Goal: Transaction & Acquisition: Purchase product/service

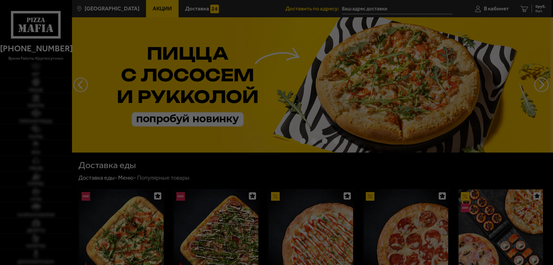
type input "[STREET_ADDRESS]"
click at [279, 174] on div at bounding box center [276, 132] width 553 height 265
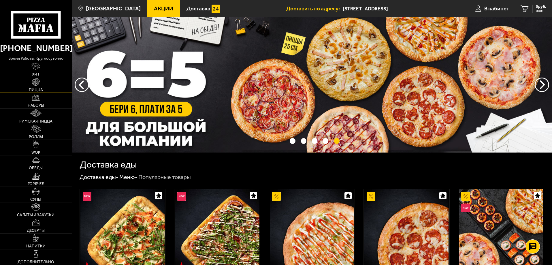
click at [34, 82] on img at bounding box center [36, 82] width 8 height 8
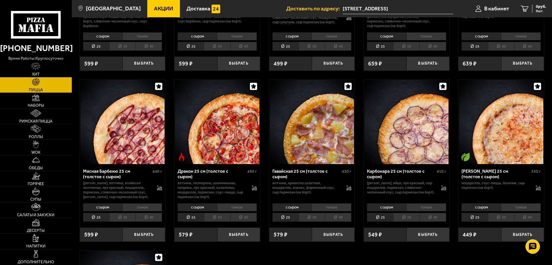
scroll to position [1038, 0]
click at [251, 220] on li "40" at bounding box center [243, 216] width 27 height 9
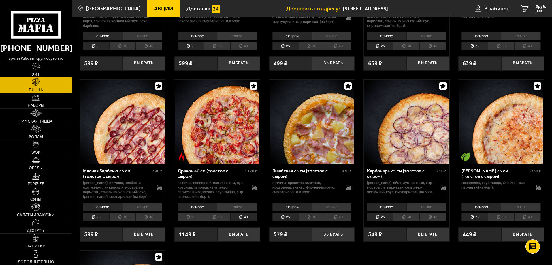
click at [247, 210] on li "тонкое" at bounding box center [237, 207] width 40 height 8
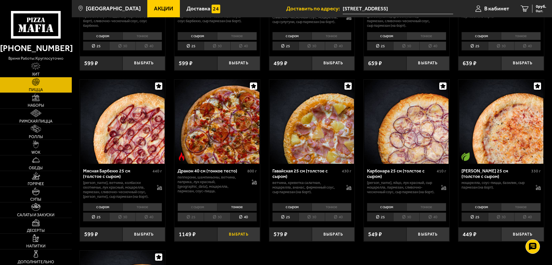
click at [245, 241] on button "Выбрать" at bounding box center [238, 234] width 43 height 14
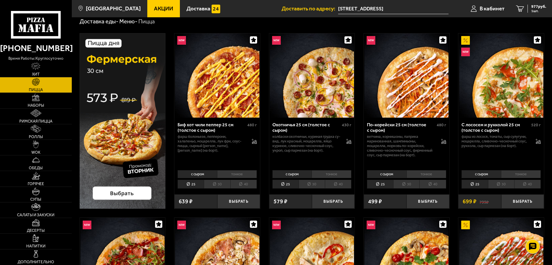
scroll to position [0, 0]
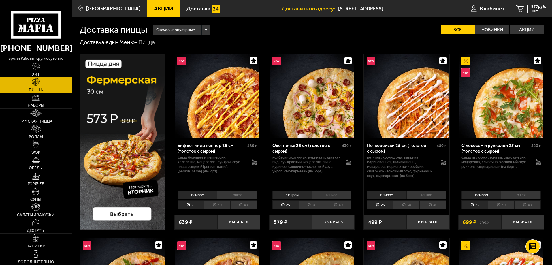
click at [124, 212] on img at bounding box center [123, 142] width 86 height 176
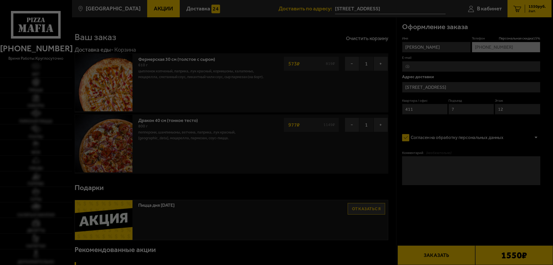
type input "Россия, Санкт-Петербург, Пулковское шоссе, 13к1"
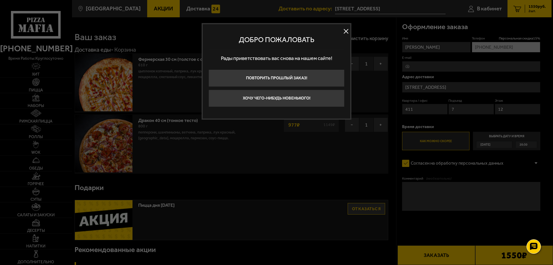
click at [346, 33] on button at bounding box center [346, 31] width 9 height 9
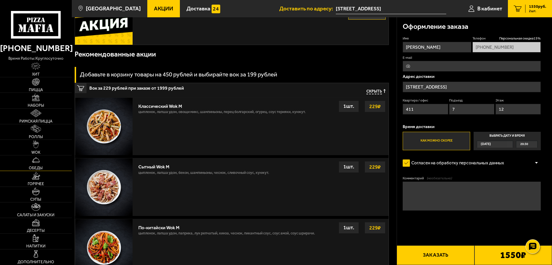
scroll to position [173, 0]
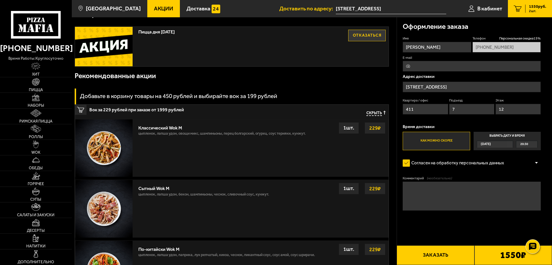
click at [154, 11] on span "Акции" at bounding box center [163, 8] width 19 height 5
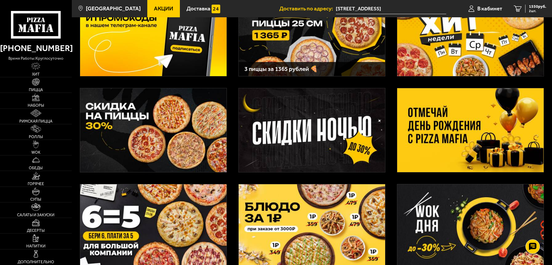
scroll to position [86, 0]
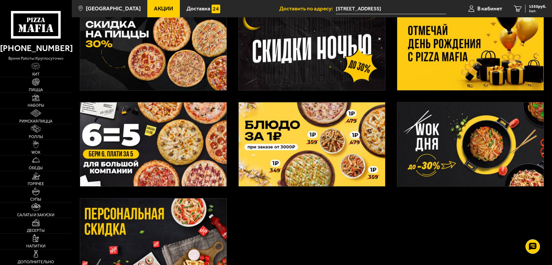
click at [474, 158] on img at bounding box center [470, 144] width 146 height 84
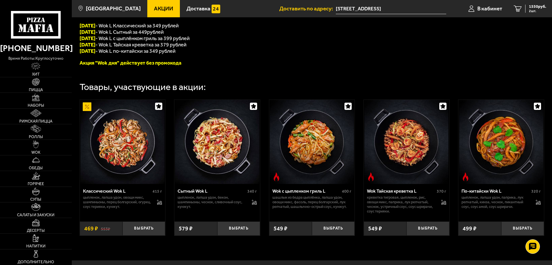
scroll to position [144, 0]
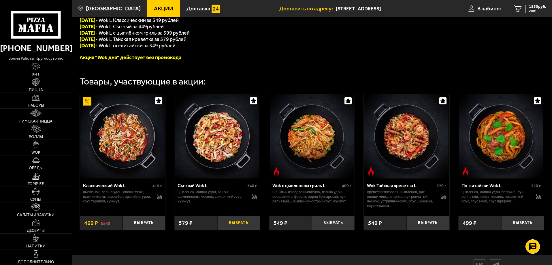
click at [237, 227] on button "Выбрать" at bounding box center [238, 223] width 43 height 14
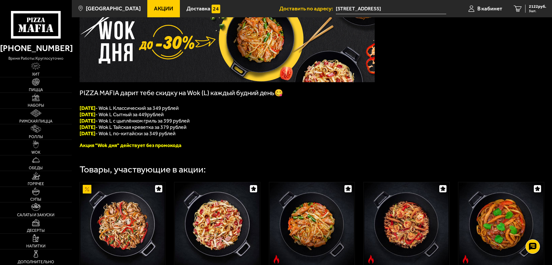
scroll to position [58, 0]
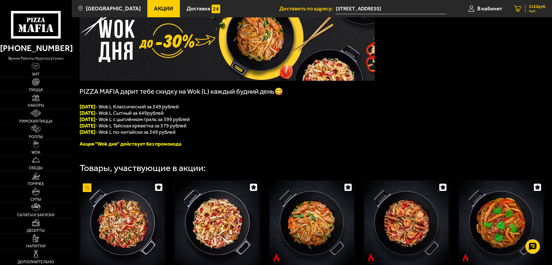
click at [520, 11] on icon "3" at bounding box center [518, 8] width 8 height 7
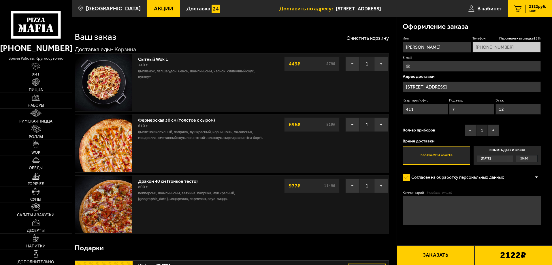
type input "Пулковское шоссе, 13к1"
click at [350, 123] on button "−" at bounding box center [352, 124] width 14 height 14
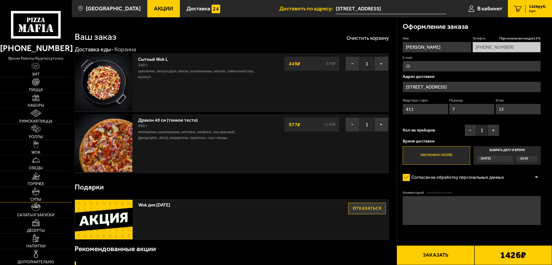
click at [39, 194] on img at bounding box center [36, 191] width 8 height 8
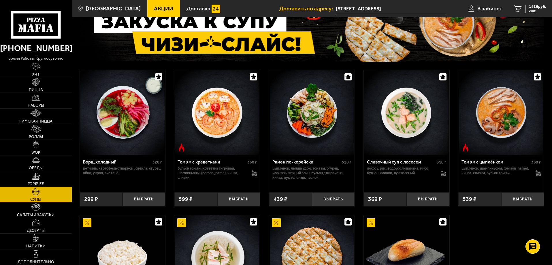
scroll to position [58, 0]
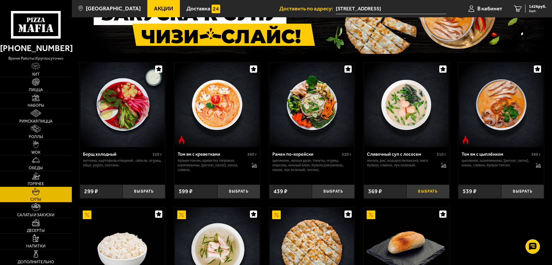
click at [421, 191] on button "Выбрать" at bounding box center [427, 191] width 43 height 14
click at [532, 8] on span "1740 руб." at bounding box center [537, 7] width 17 height 4
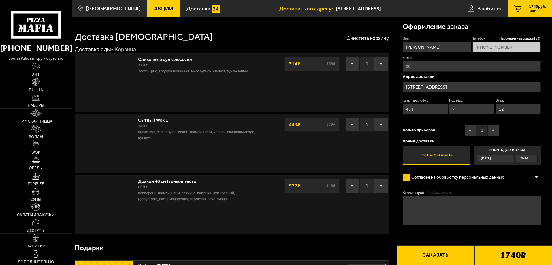
type input "Пулковское шоссе, 13к1"
